Goal: Check status: Check status

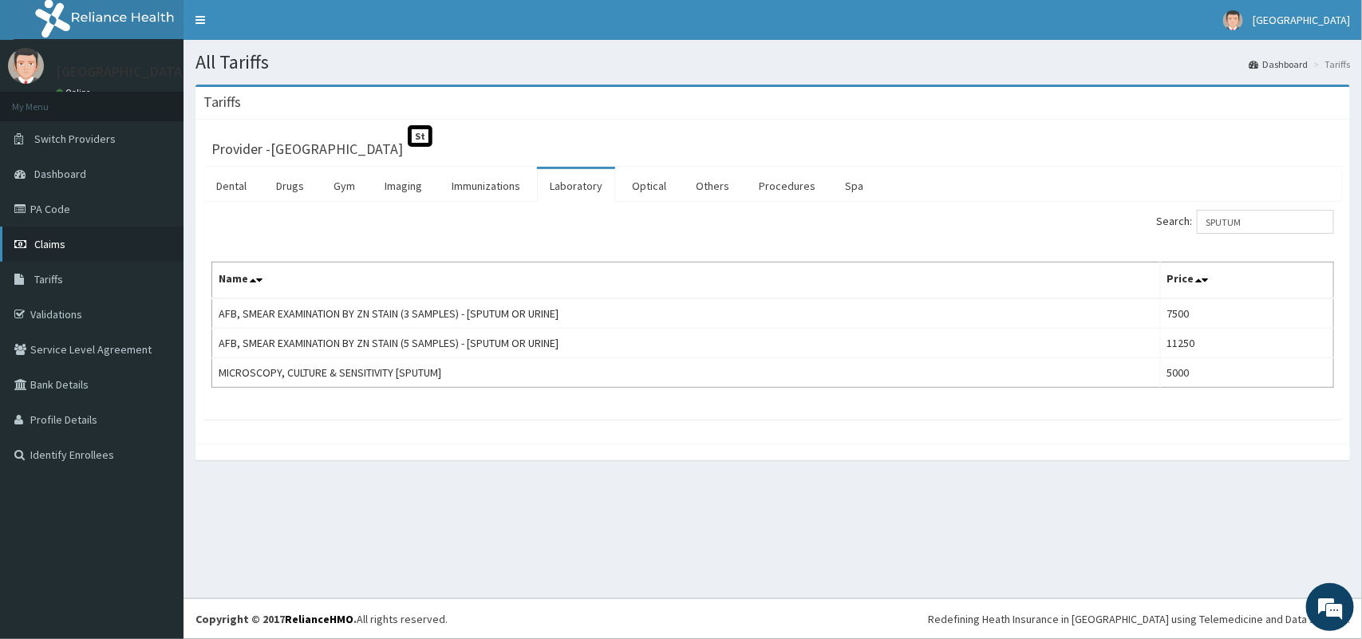
click at [45, 235] on link "Claims" at bounding box center [91, 244] width 183 height 35
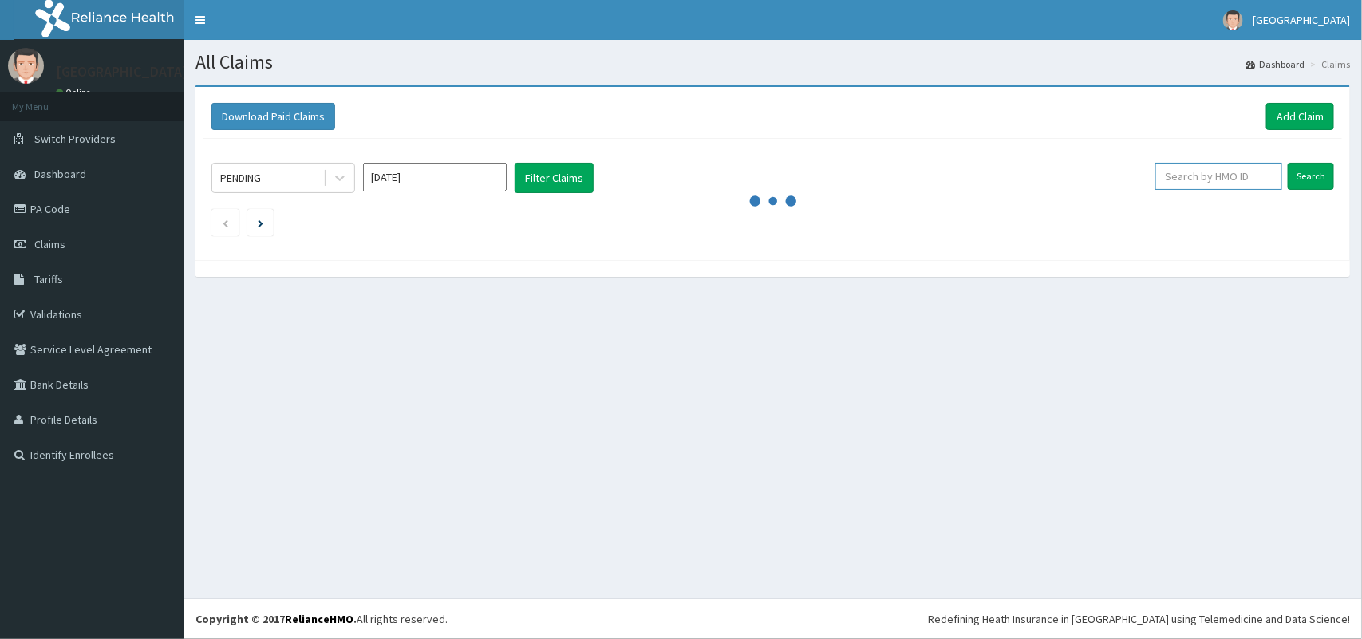
click at [1207, 182] on input "text" at bounding box center [1218, 176] width 127 height 27
click at [61, 303] on link "Validations" at bounding box center [91, 314] width 183 height 35
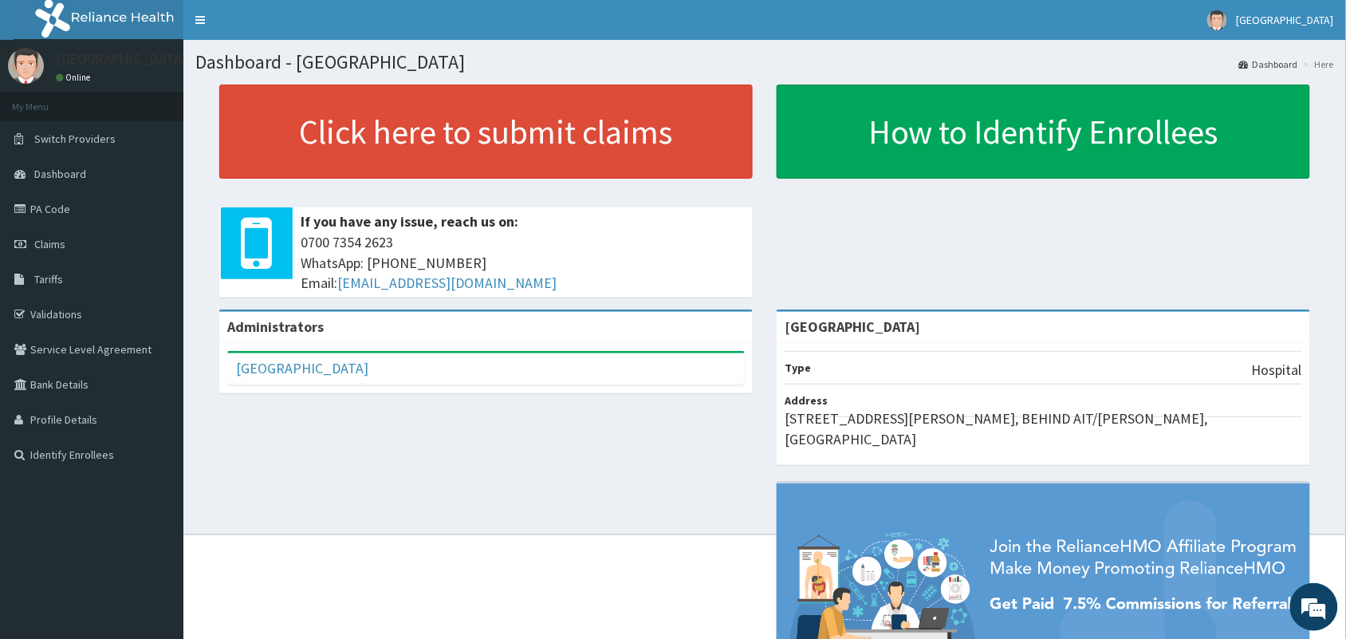
click at [658, 456] on div "Administrators Paulate Hospital Full Name Paulate Hospital Email Address paulat…" at bounding box center [764, 544] width 1139 height 470
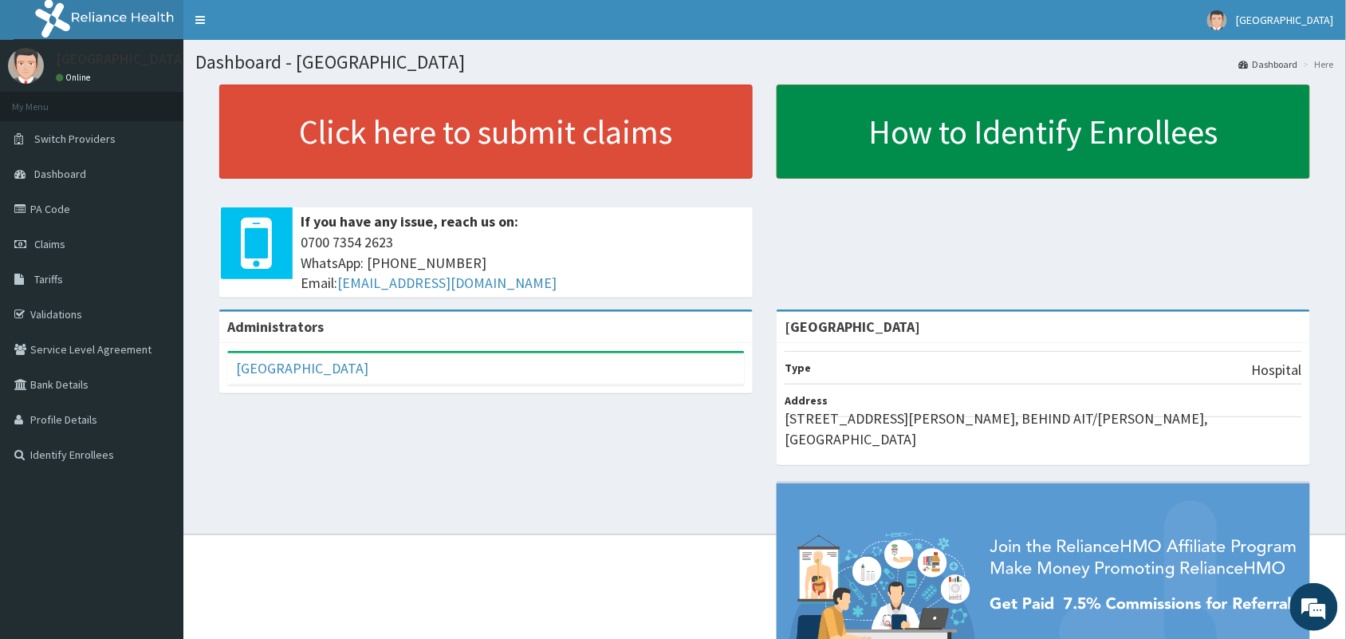
click at [957, 158] on link "How to Identify Enrollees" at bounding box center [1044, 132] width 534 height 94
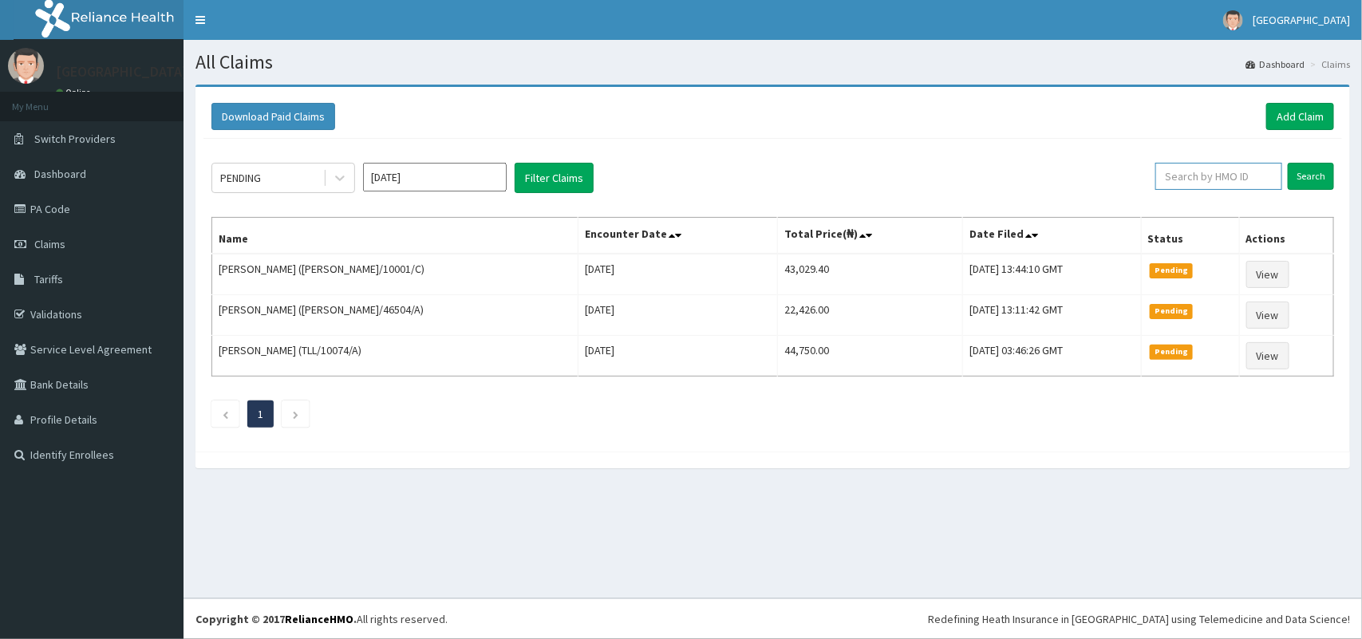
click at [1187, 179] on input "text" at bounding box center [1218, 176] width 127 height 27
type input "LCL/10082/A"
click at [1308, 186] on input "Search" at bounding box center [1310, 176] width 46 height 27
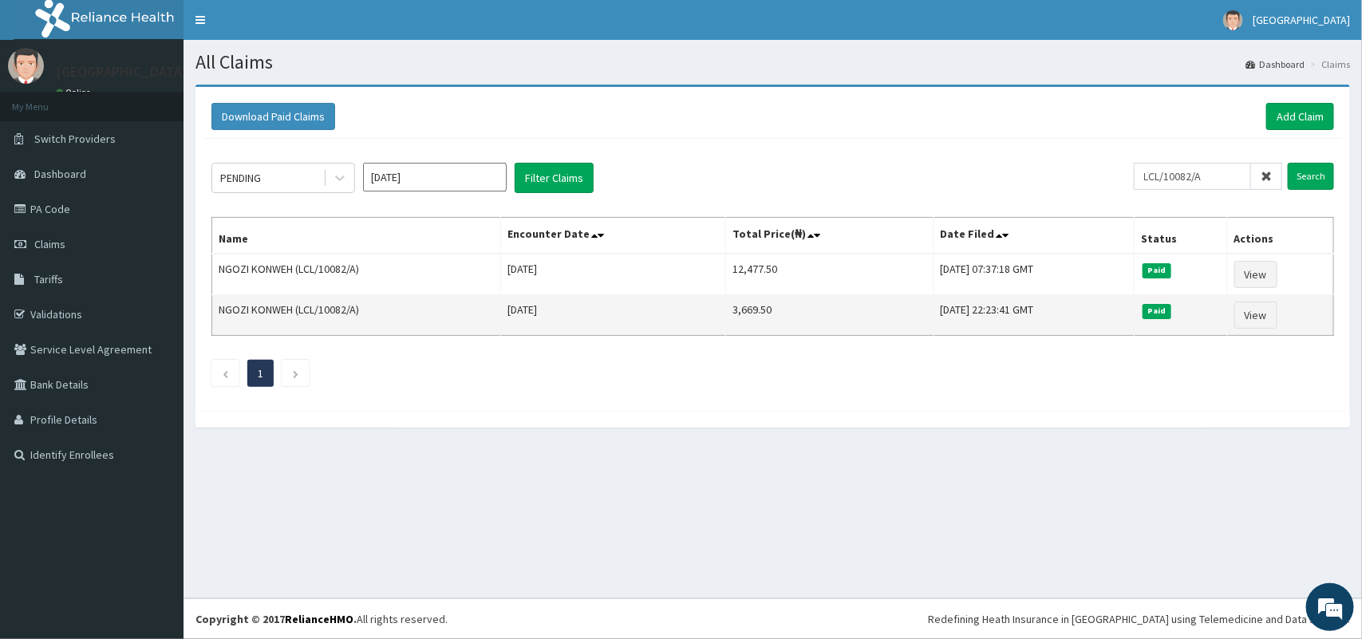
click at [1126, 309] on td "[DATE] 22:23:41 GMT" at bounding box center [1033, 315] width 201 height 41
click at [1250, 311] on link "View" at bounding box center [1255, 315] width 43 height 27
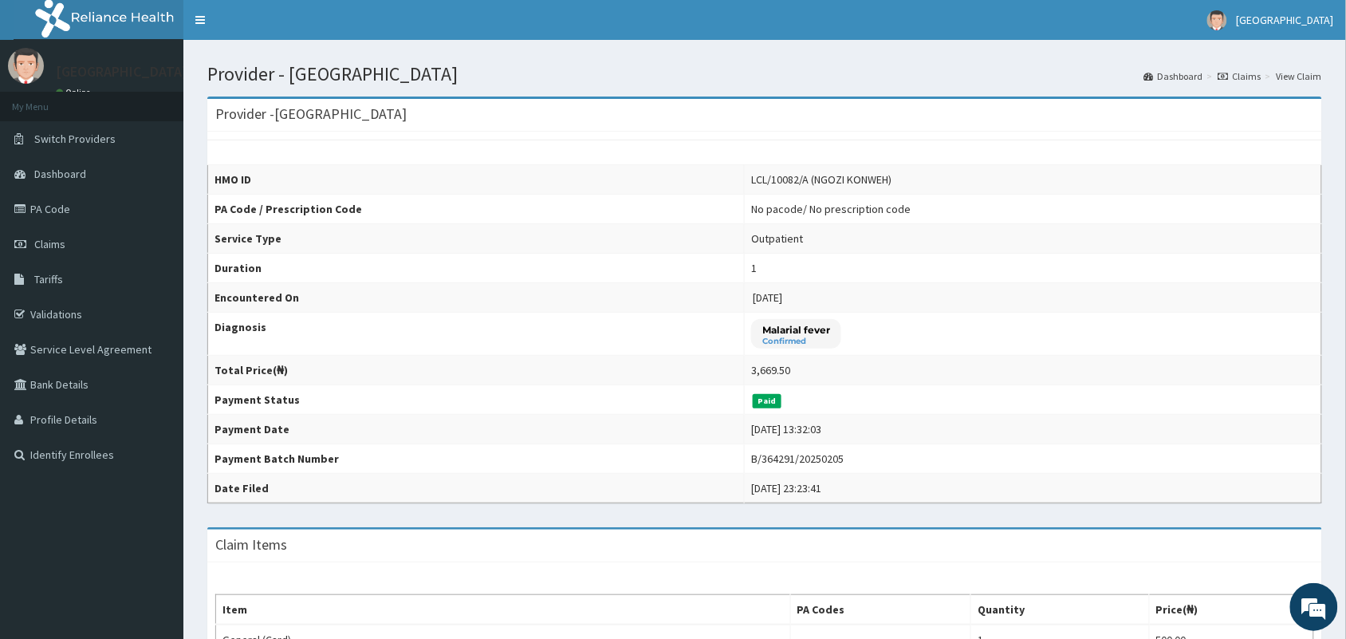
click at [1149, 285] on td "[DATE]" at bounding box center [1034, 298] width 578 height 30
